Goal: Task Accomplishment & Management: Manage account settings

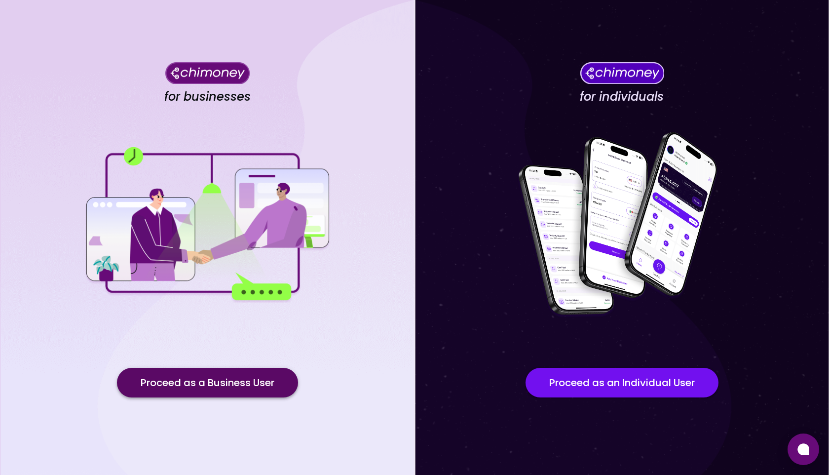
click at [197, 387] on button "Proceed as a Business User" at bounding box center [207, 383] width 181 height 30
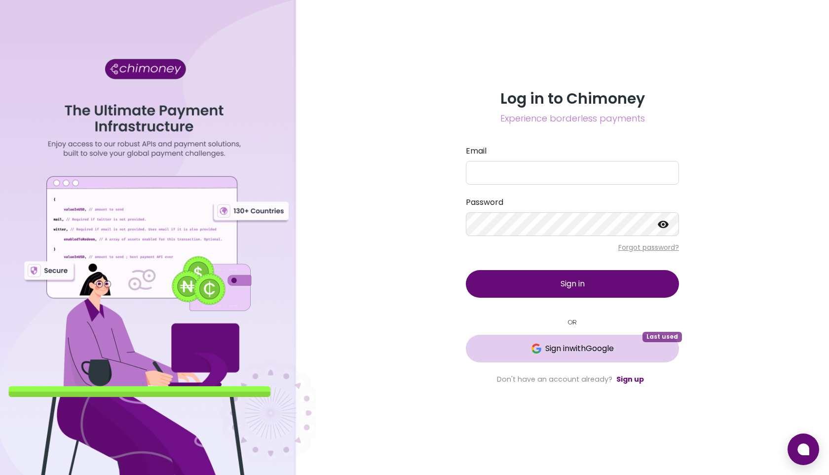
click at [576, 348] on span "Sign in with Google" at bounding box center [579, 348] width 69 height 12
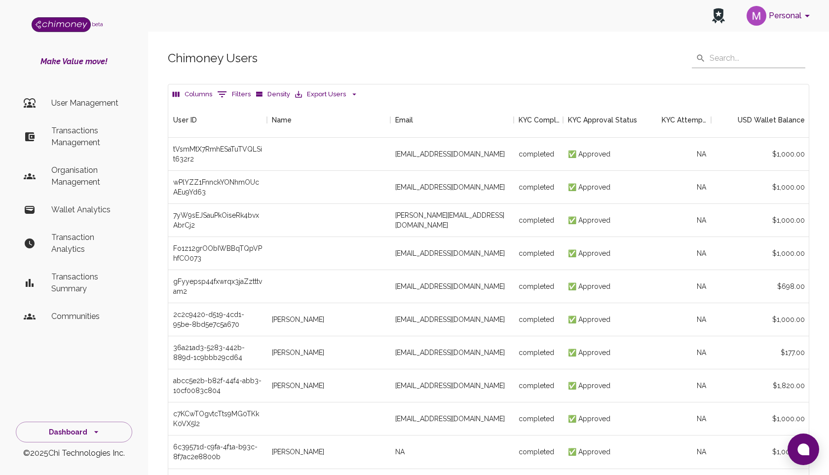
scroll to position [366, 640]
click at [81, 134] on p "Transactions Management" at bounding box center [87, 137] width 73 height 24
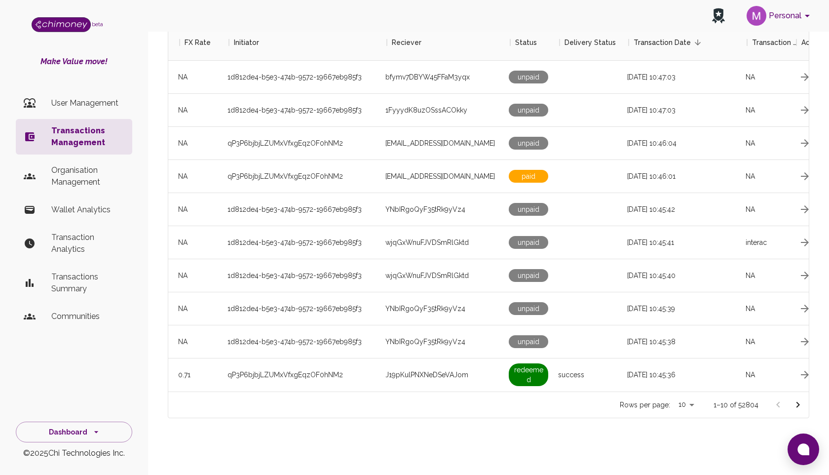
scroll to position [0, 711]
click at [797, 403] on icon "Go to next page" at bounding box center [798, 405] width 12 height 12
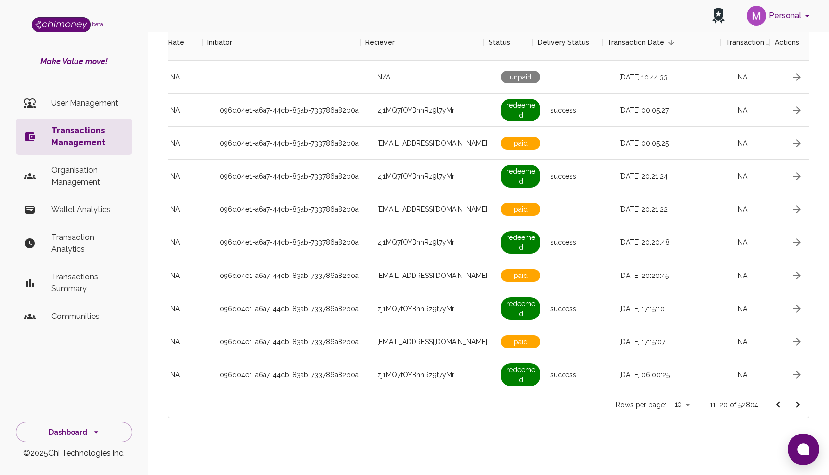
scroll to position [0, 766]
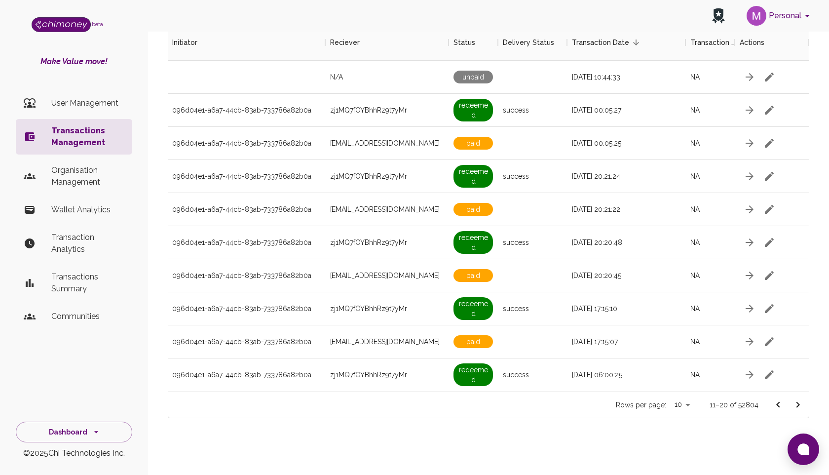
click at [796, 400] on icon "Go to next page" at bounding box center [798, 405] width 12 height 12
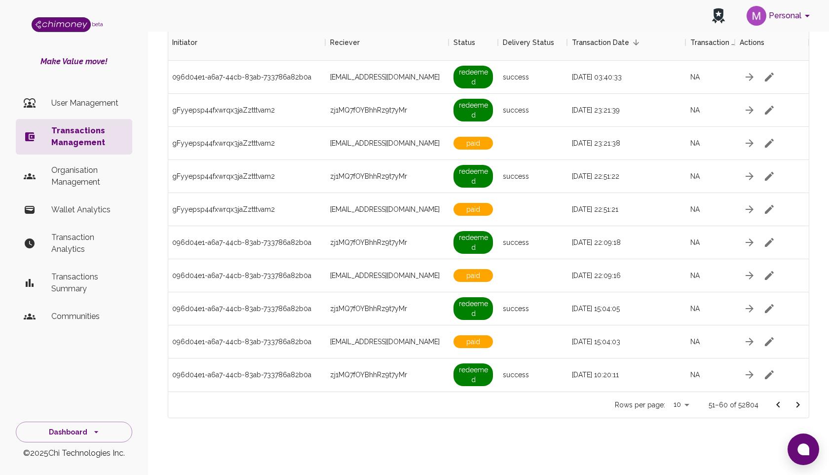
click at [796, 400] on icon "Go to next page" at bounding box center [798, 405] width 12 height 12
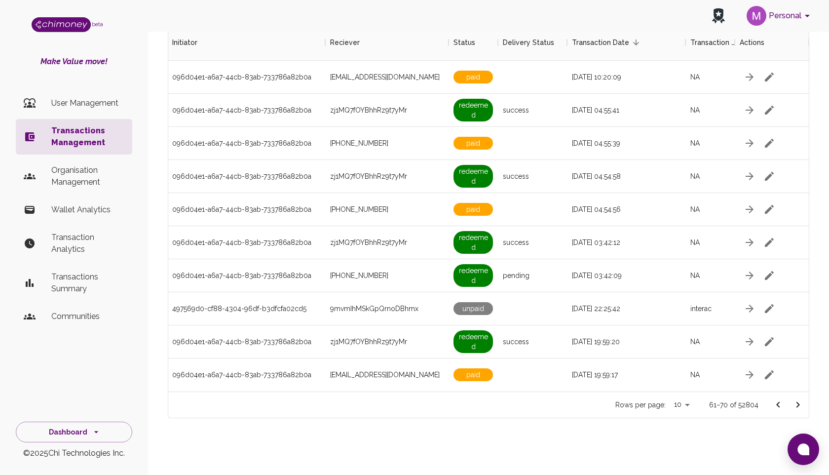
click at [796, 400] on icon "Go to next page" at bounding box center [798, 405] width 12 height 12
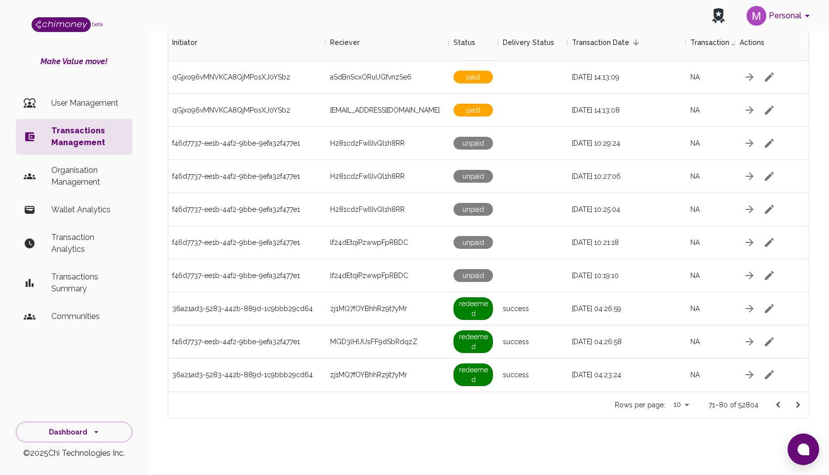
click at [796, 400] on icon "Go to next page" at bounding box center [798, 405] width 12 height 12
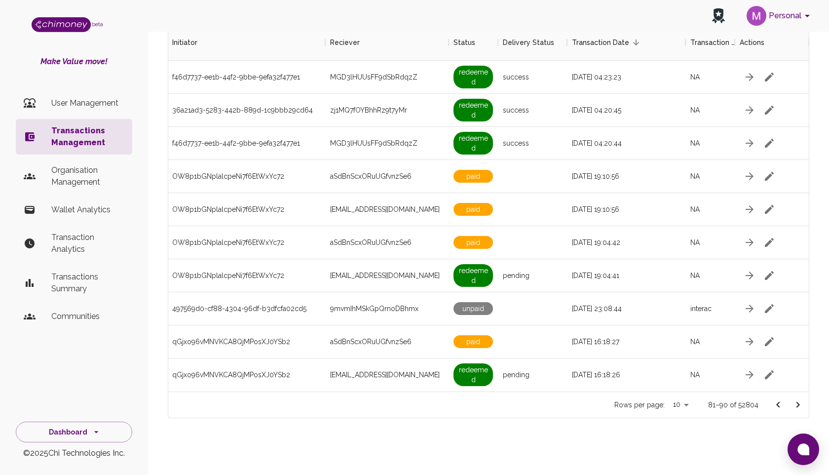
click at [780, 400] on icon "Go to previous page" at bounding box center [778, 405] width 12 height 12
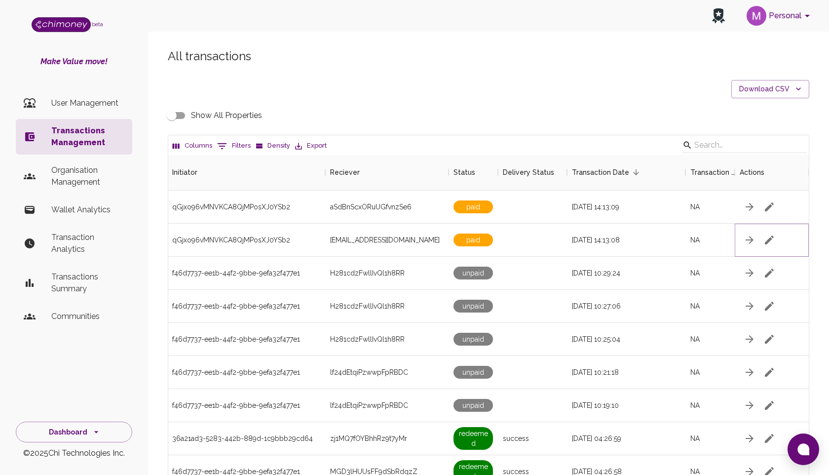
click at [767, 238] on icon "button" at bounding box center [769, 240] width 12 height 12
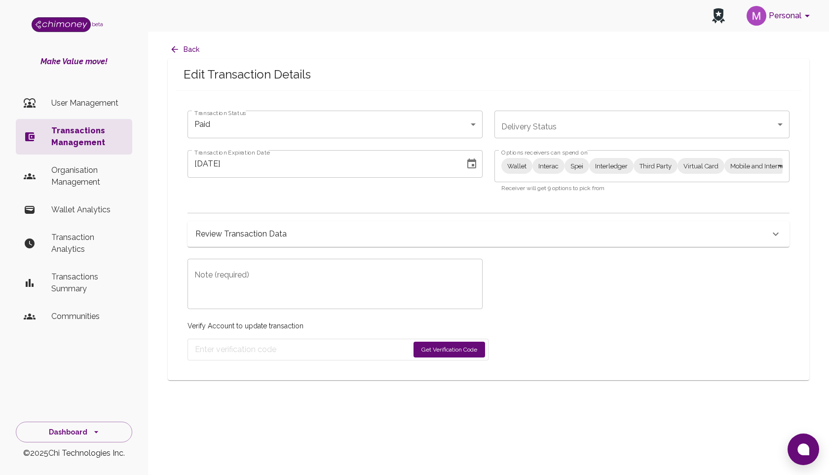
click at [563, 234] on div "Review Transaction Data" at bounding box center [482, 234] width 574 height 14
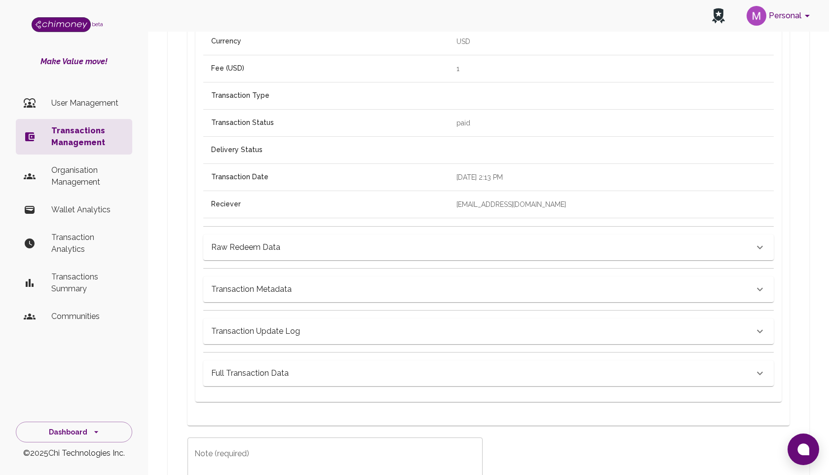
scroll to position [371, 0]
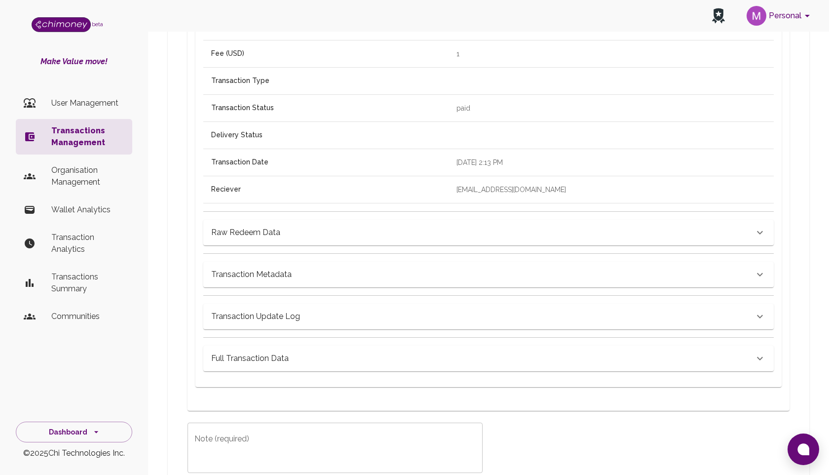
click at [531, 231] on div "Raw Redeem Data" at bounding box center [482, 232] width 543 height 14
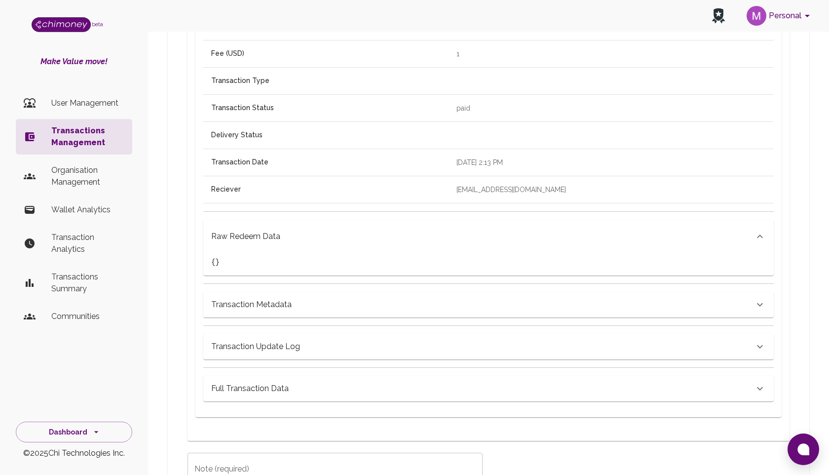
click at [537, 312] on div "Transaction Metadata" at bounding box center [488, 305] width 570 height 26
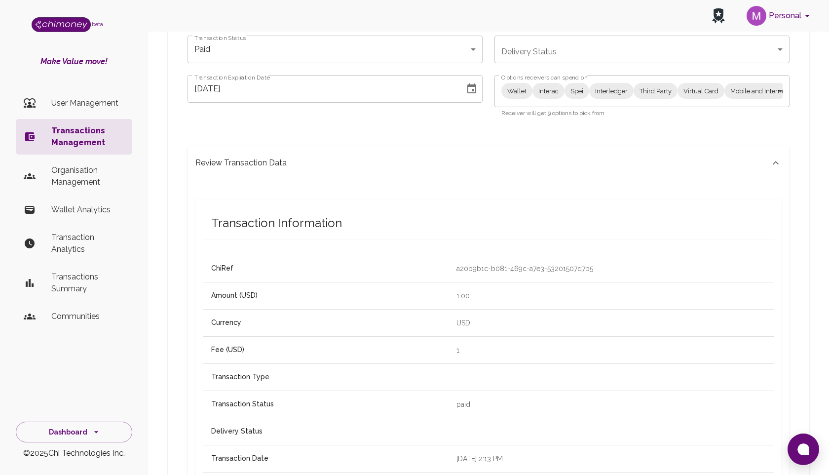
scroll to position [0, 0]
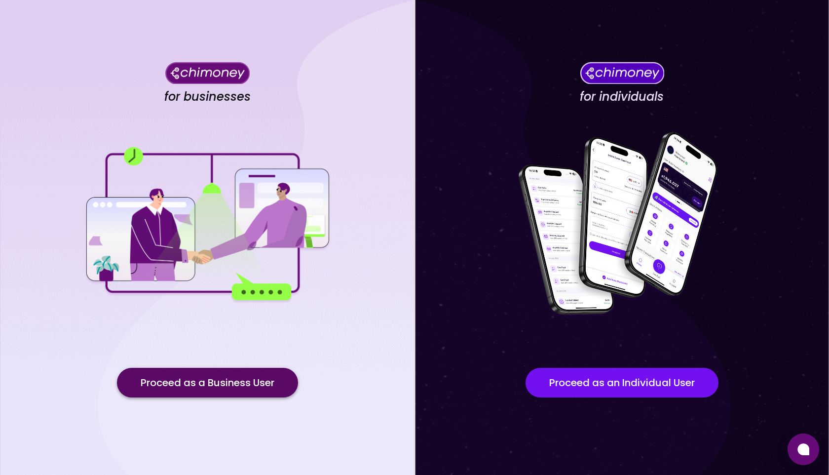
click at [199, 381] on button "Proceed as a Business User" at bounding box center [207, 383] width 181 height 30
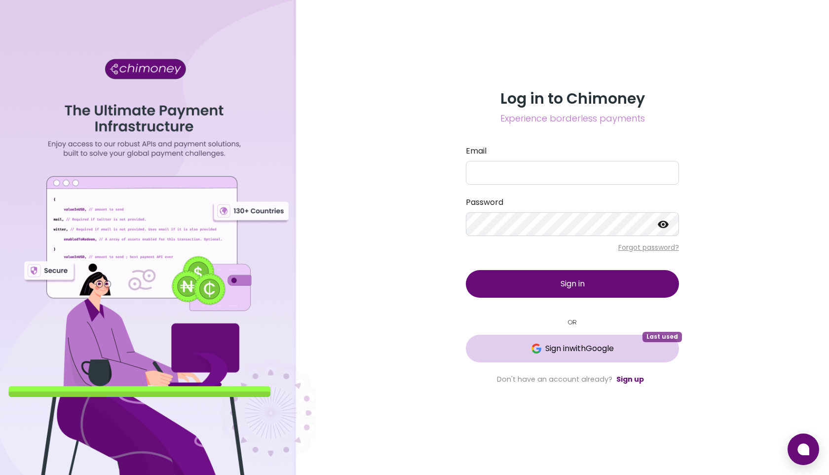
click at [521, 343] on span "Sign in with Google" at bounding box center [572, 348] width 174 height 12
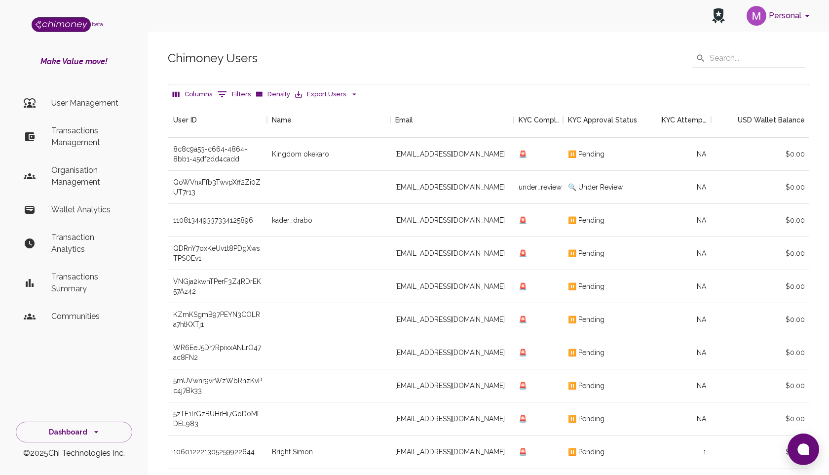
scroll to position [366, 640]
click at [224, 96] on icon "Show filters" at bounding box center [222, 94] width 12 height 12
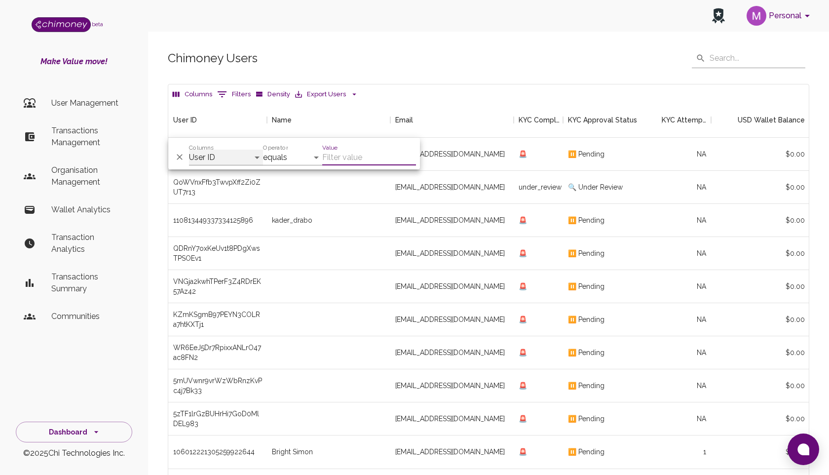
click at [215, 156] on select "User ID Name Email KYC Completed KYC Approval Status KYC Attempts Join date Upd…" at bounding box center [226, 157] width 74 height 16
select select "email"
click at [189, 149] on select "User ID Name Email KYC Completed KYC Approval Status KYC Attempts Join date Upd…" at bounding box center [226, 157] width 74 height 16
click at [347, 150] on input "Value" at bounding box center [369, 157] width 94 height 16
paste input "lawalalameen32@gmail.com"
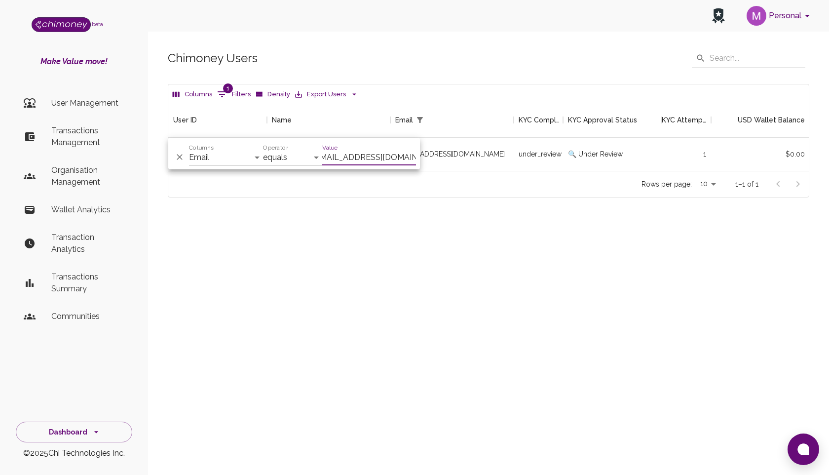
scroll to position [69, 640]
type input "lawalalameen32@gmail.com"
click at [592, 162] on div "🔍 Under Review" at bounding box center [612, 154] width 99 height 33
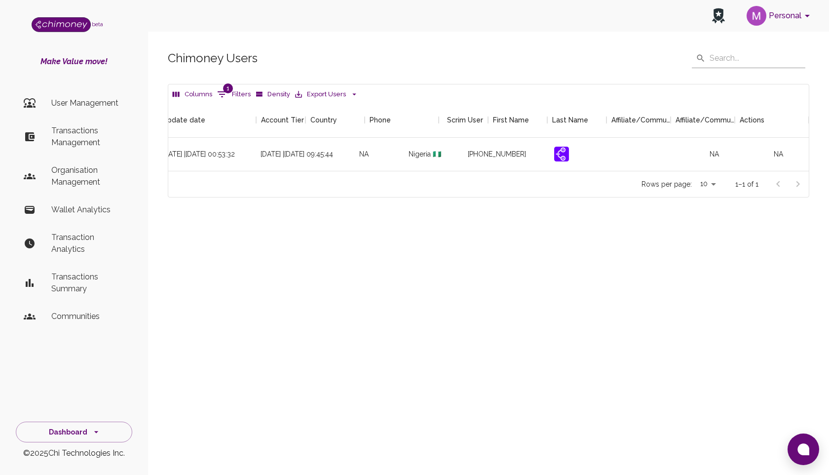
scroll to position [0, 1047]
click at [765, 154] on icon "button" at bounding box center [769, 154] width 12 height 12
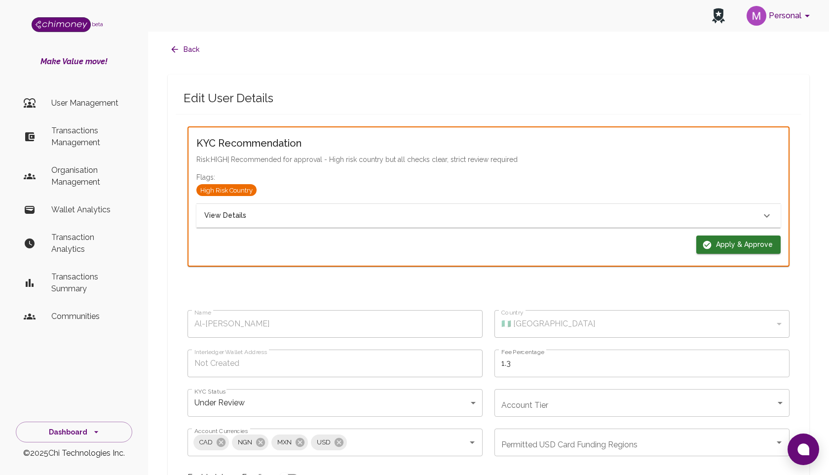
type input "Al-ameen Lawal"
type input "🇳🇬 Nigeria"
type input "under_review"
checkbox input "true"
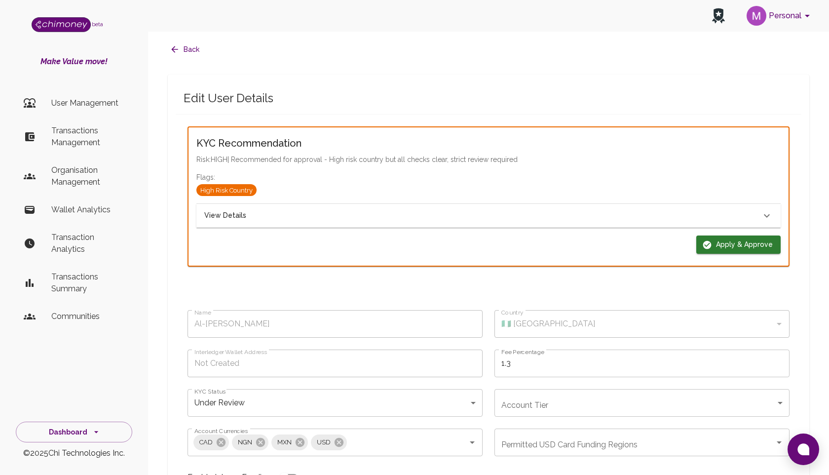
checkbox input "true"
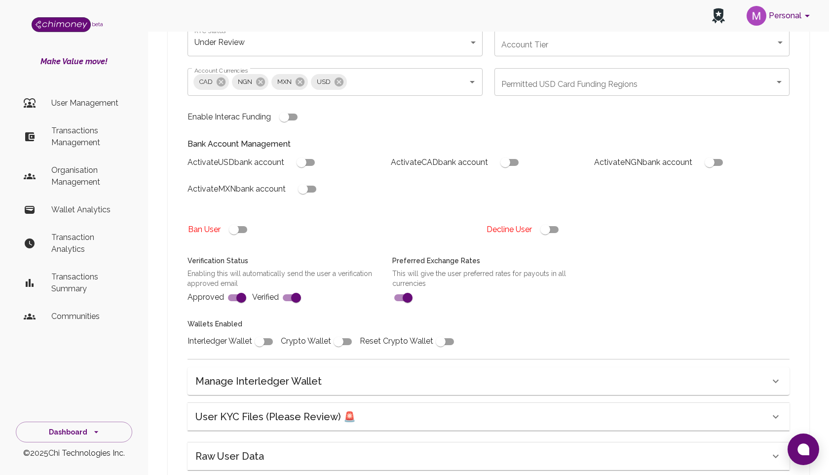
scroll to position [462, 0]
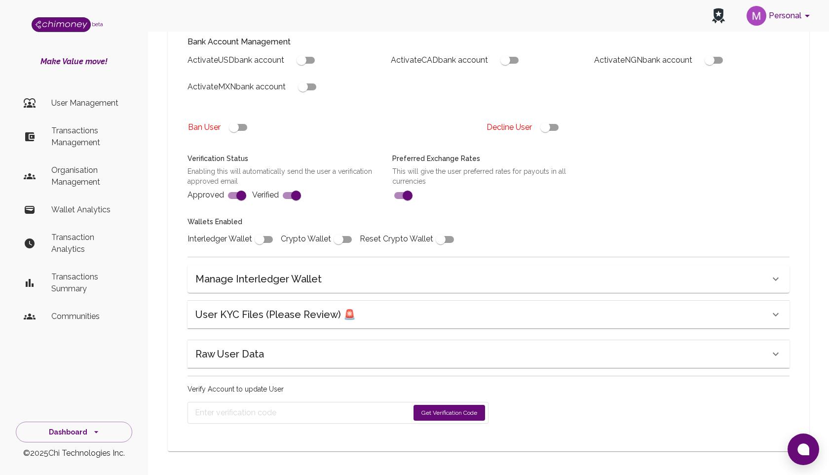
click at [351, 344] on div "Raw User Data" at bounding box center [488, 354] width 602 height 28
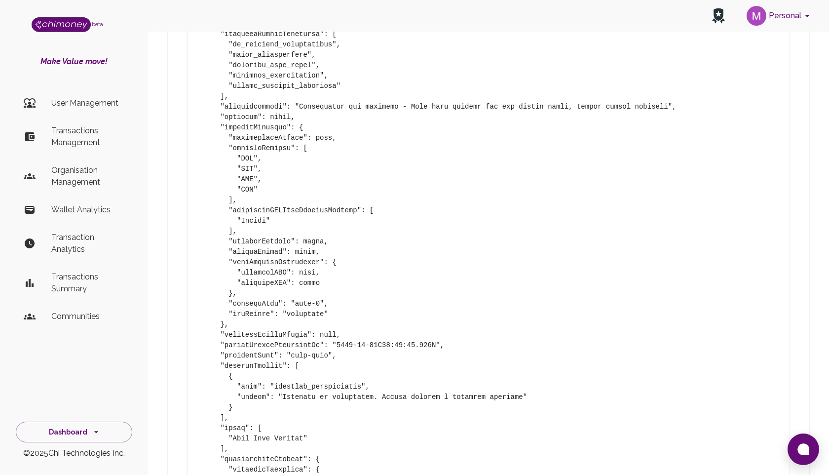
scroll to position [1234, 0]
drag, startPoint x: 219, startPoint y: 118, endPoint x: 375, endPoint y: 116, distance: 156.4
click at [377, 118] on pre at bounding box center [488, 315] width 586 height 1399
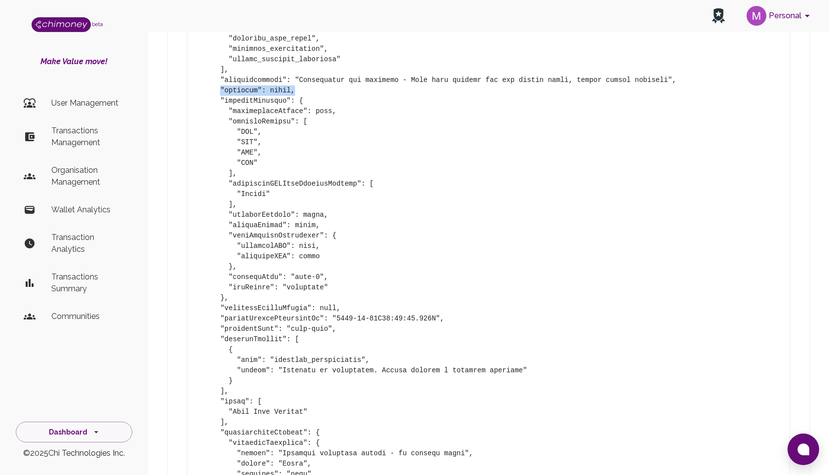
scroll to position [1264, 0]
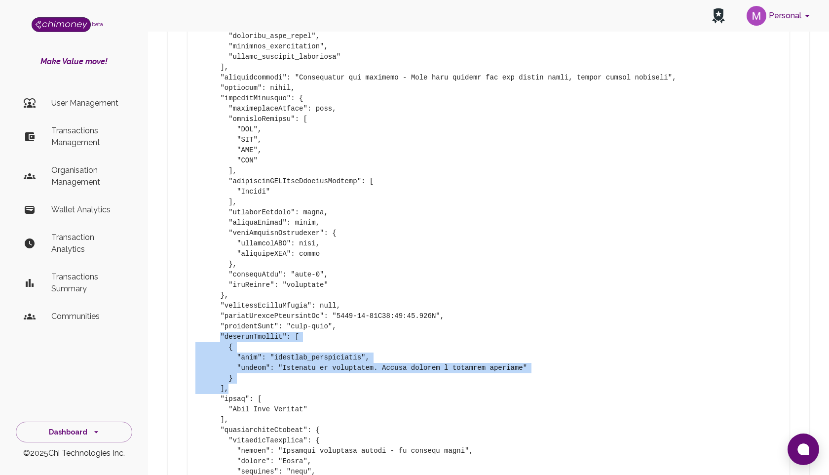
drag, startPoint x: 219, startPoint y: 337, endPoint x: 370, endPoint y: 383, distance: 158.4
click at [370, 384] on pre at bounding box center [488, 285] width 586 height 1399
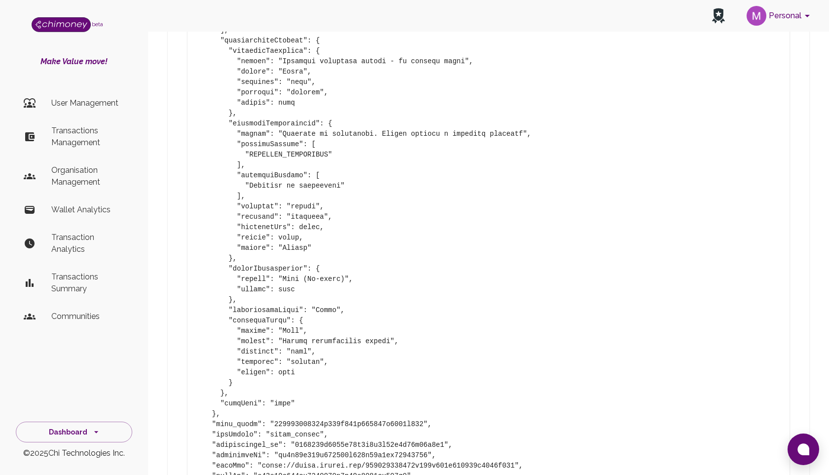
scroll to position [1652, 0]
drag, startPoint x: 235, startPoint y: 240, endPoint x: 311, endPoint y: 240, distance: 76.0
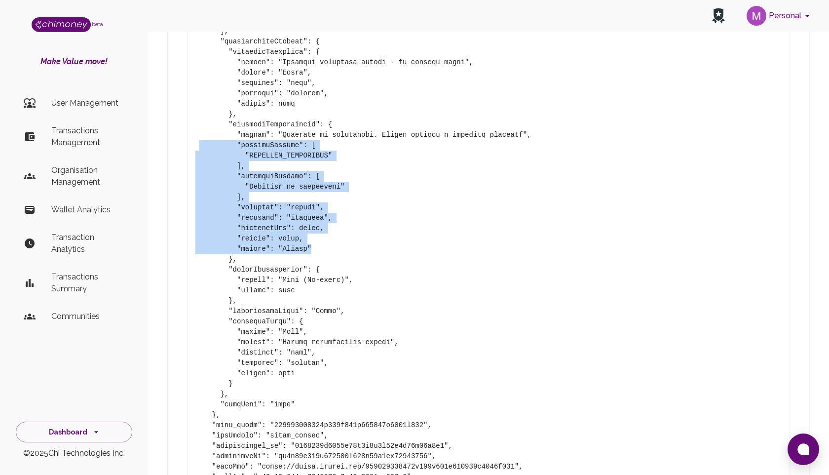
drag, startPoint x: 311, startPoint y: 247, endPoint x: 199, endPoint y: 144, distance: 152.6
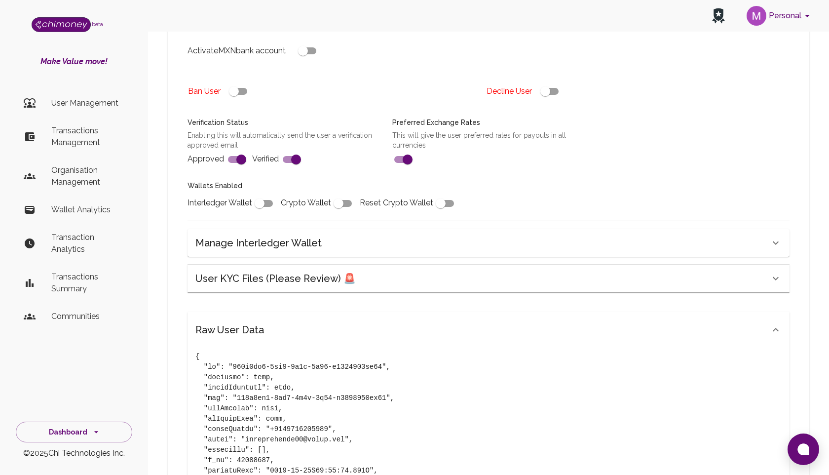
scroll to position [0, 0]
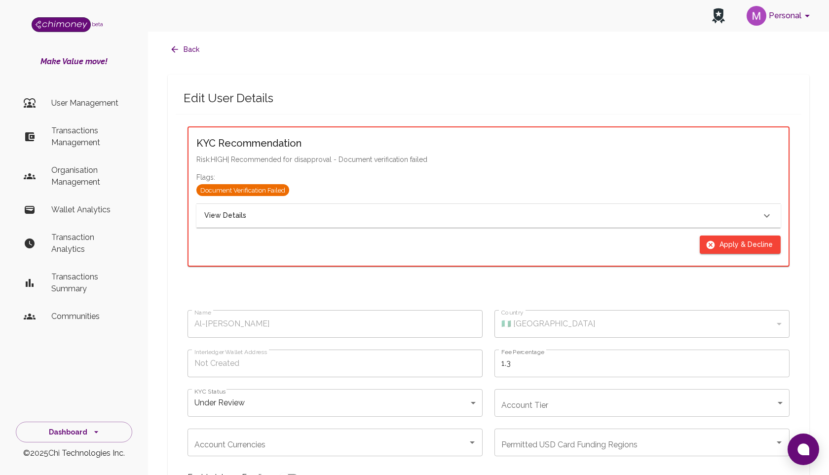
click at [377, 220] on div "View Details" at bounding box center [482, 215] width 556 height 11
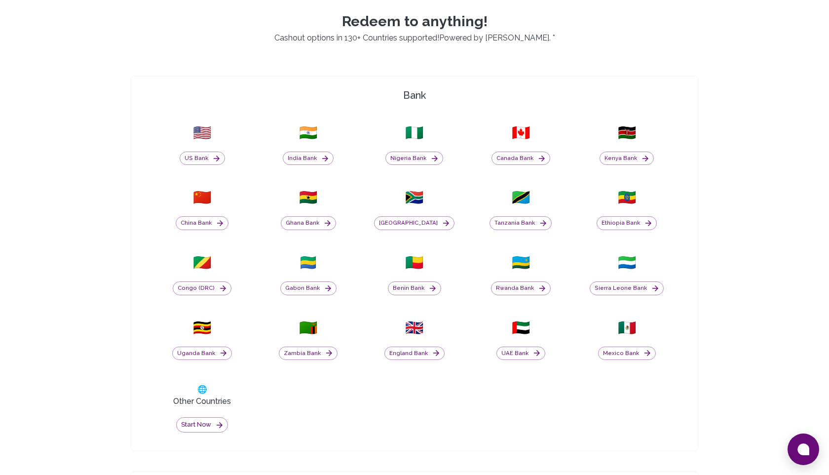
scroll to position [343, 0]
